Goal: Information Seeking & Learning: Learn about a topic

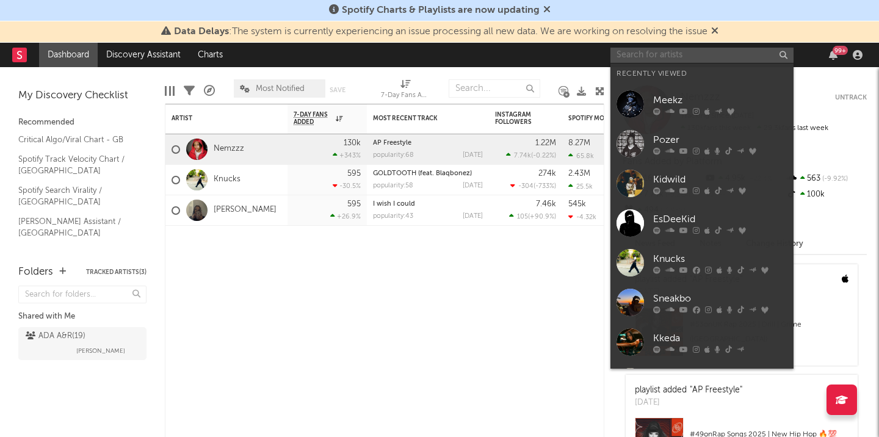
click at [702, 59] on input "text" at bounding box center [702, 55] width 183 height 15
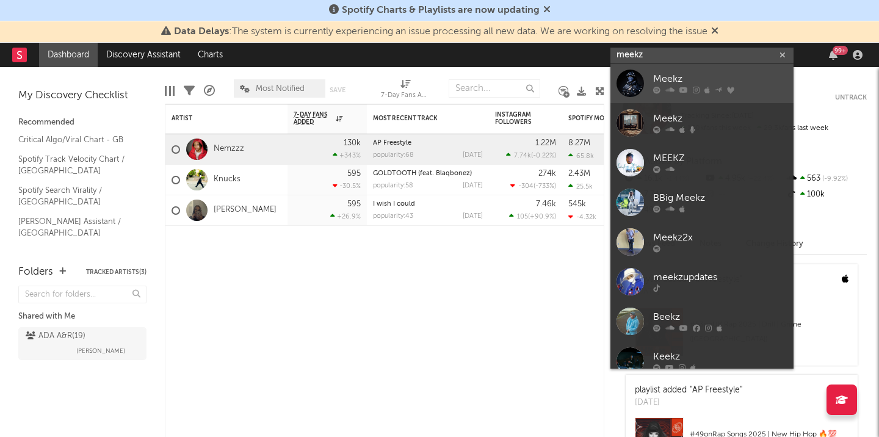
type input "meekz"
click at [633, 84] on div at bounding box center [630, 83] width 27 height 27
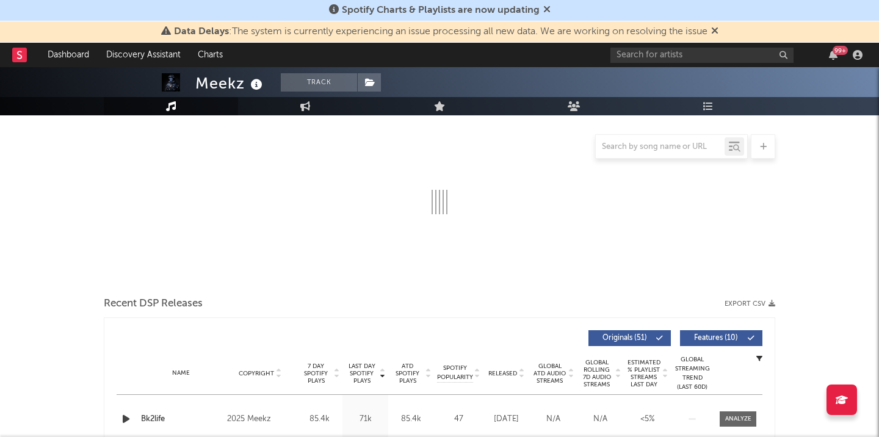
select select "6m"
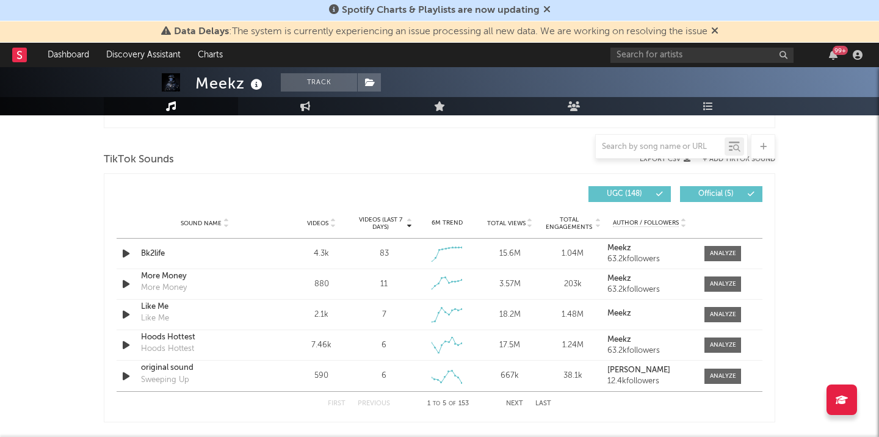
scroll to position [806, 0]
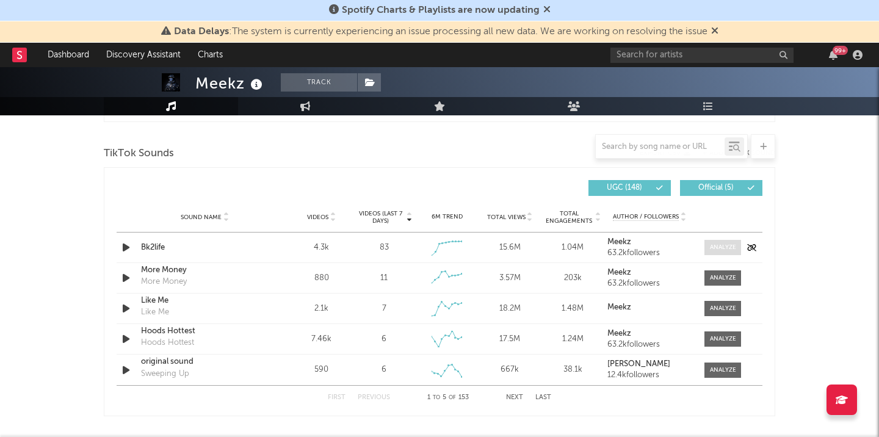
click at [718, 245] on div at bounding box center [723, 247] width 26 height 9
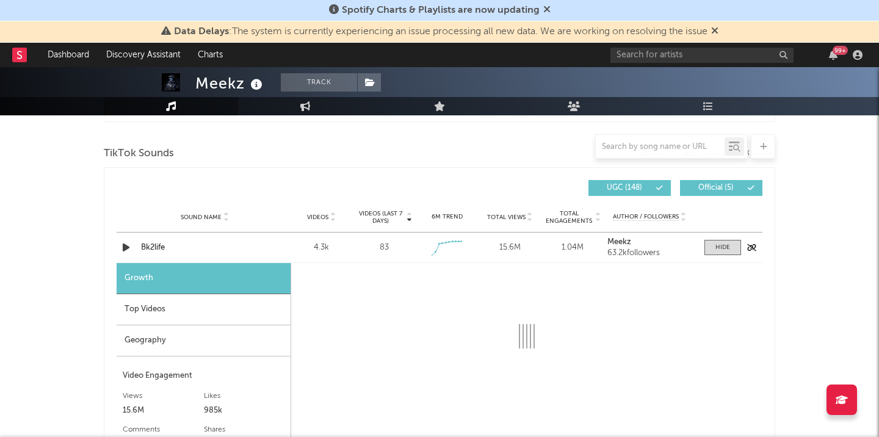
select select "1w"
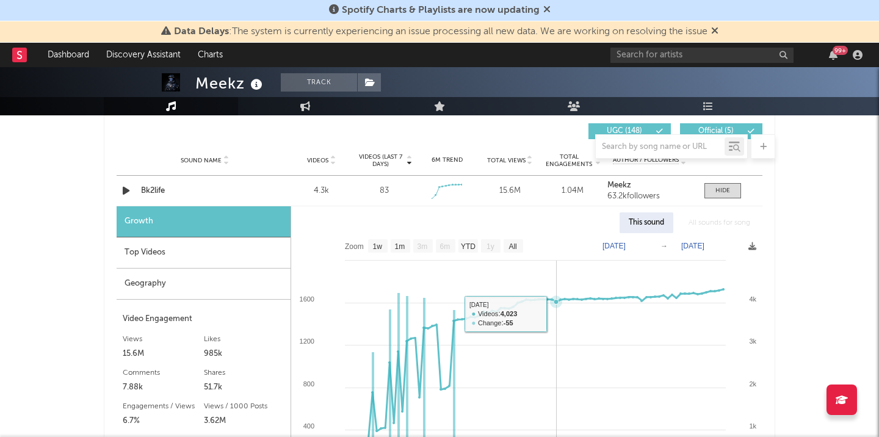
scroll to position [876, 0]
